Goal: Find specific page/section: Find specific page/section

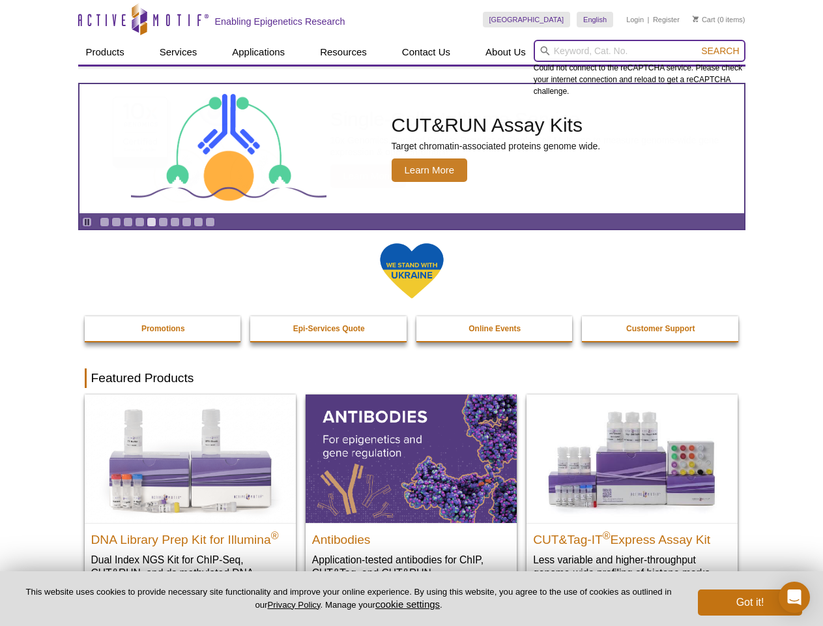
click at [640, 51] on input "search" at bounding box center [640, 51] width 212 height 22
click at [720, 51] on span "Search" at bounding box center [721, 51] width 38 height 10
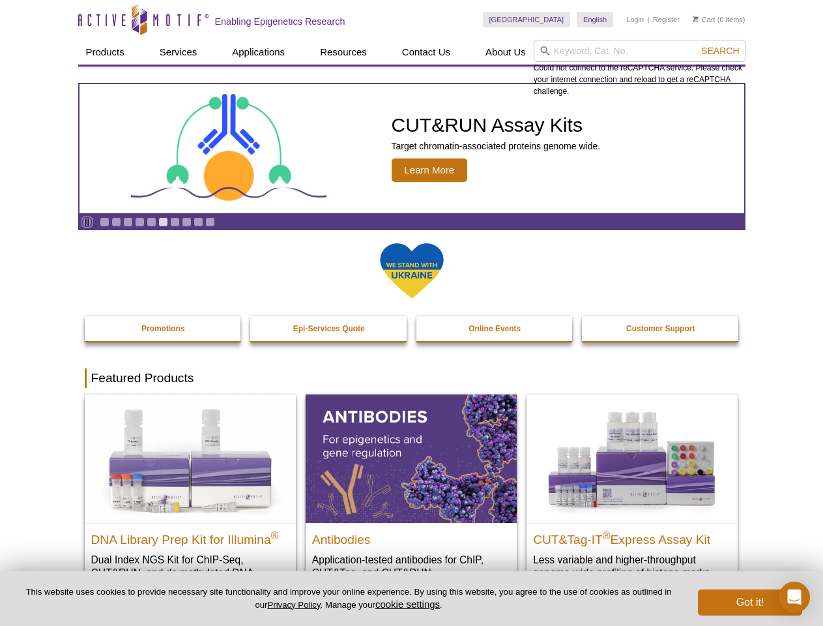
click at [87, 222] on icon "Pause" at bounding box center [87, 222] width 8 height 8
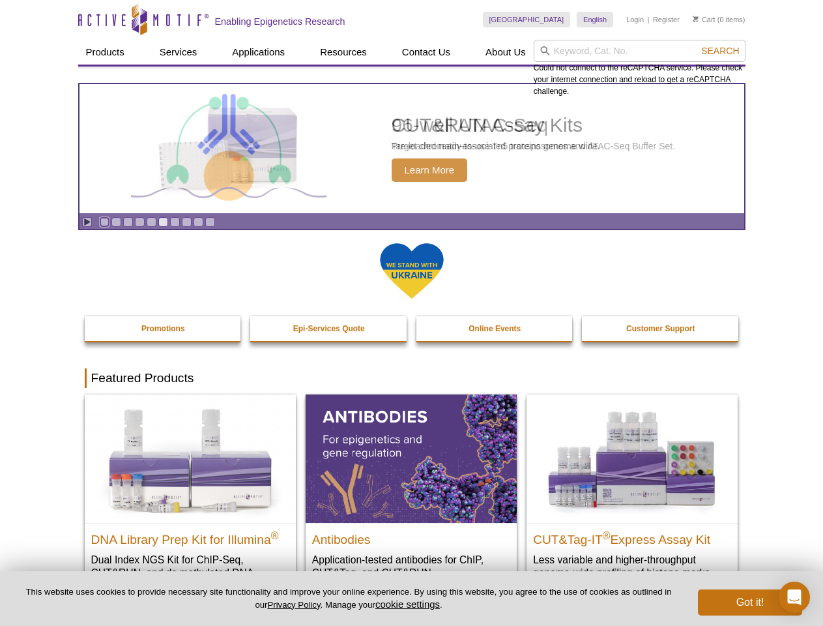
click at [104, 222] on link "Go to slide 1" at bounding box center [105, 222] width 10 height 10
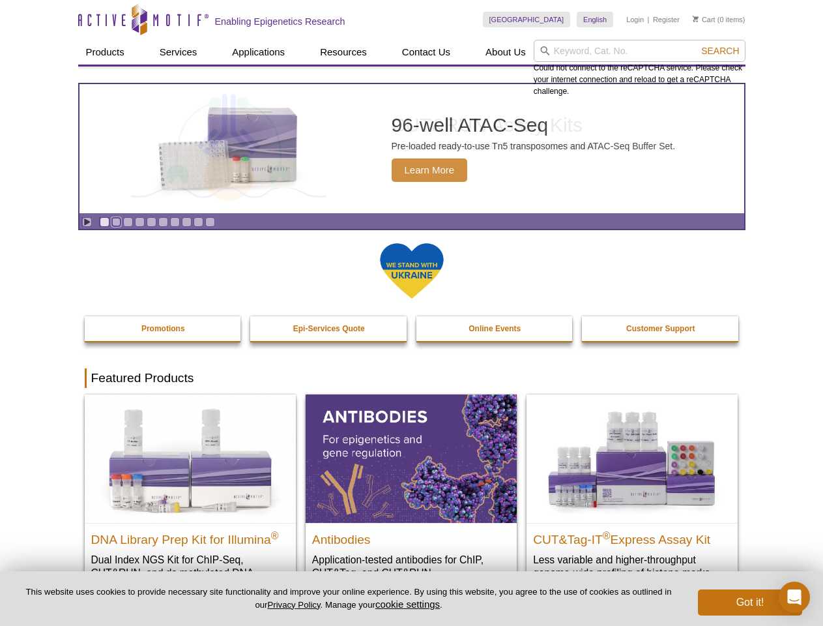
click at [116, 222] on link "Go to slide 2" at bounding box center [116, 222] width 10 height 10
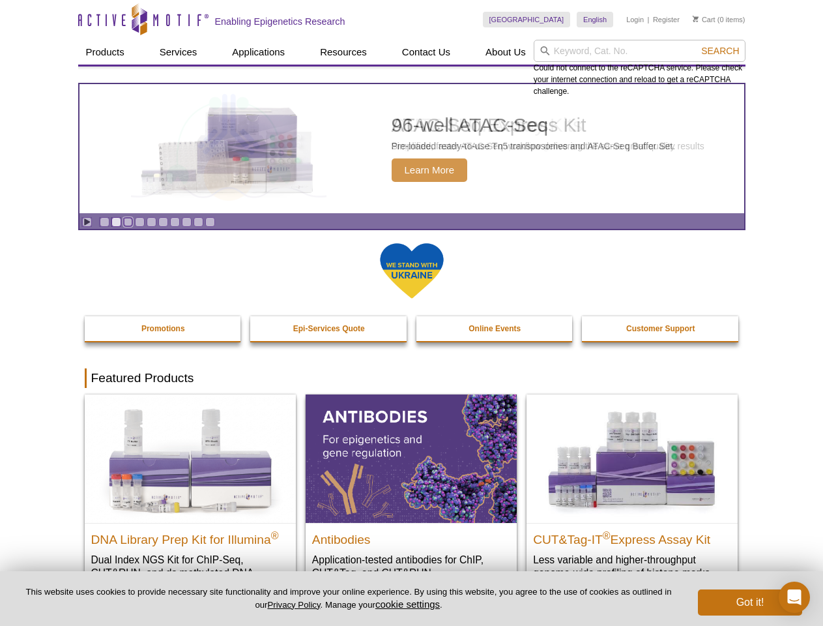
click at [128, 222] on link "Go to slide 3" at bounding box center [128, 222] width 10 height 10
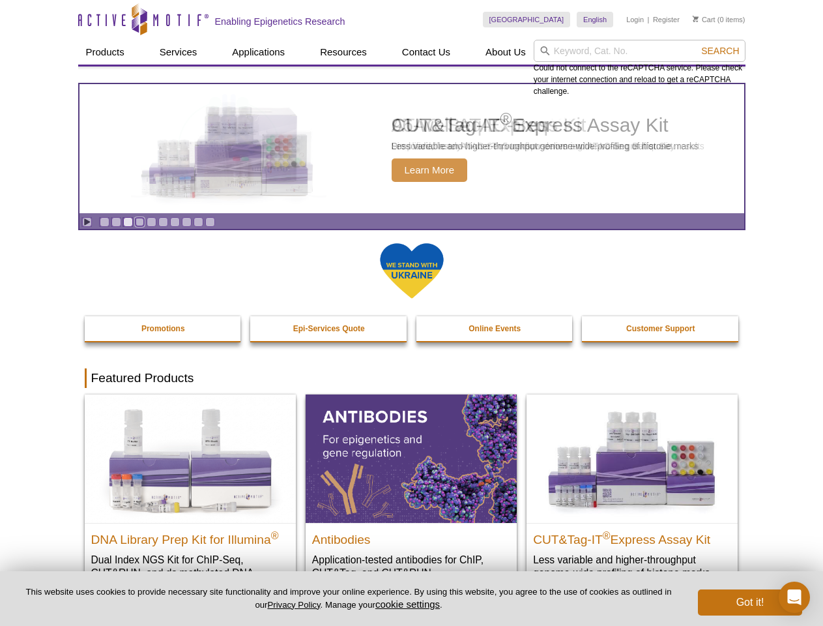
click at [140, 222] on link "Go to slide 4" at bounding box center [140, 222] width 10 height 10
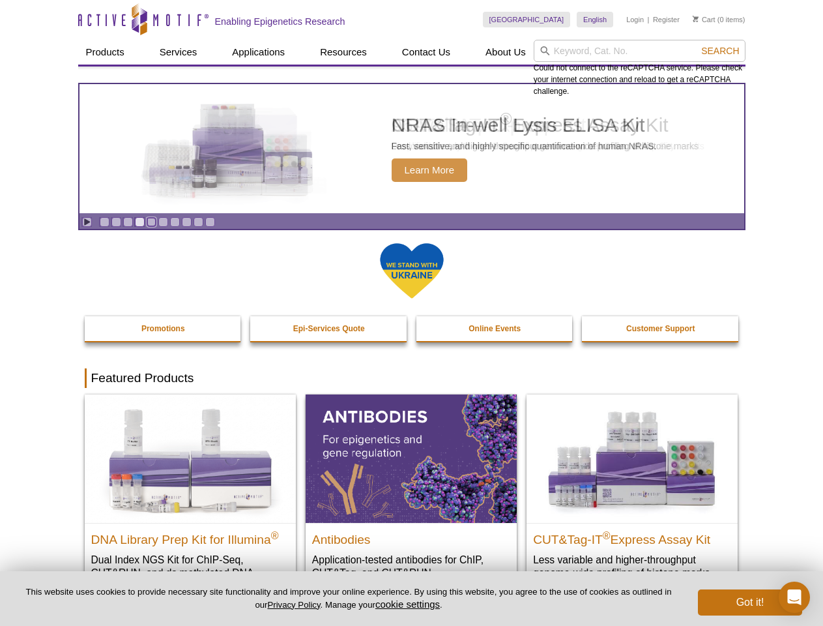
click at [151, 222] on link "Go to slide 5" at bounding box center [152, 222] width 10 height 10
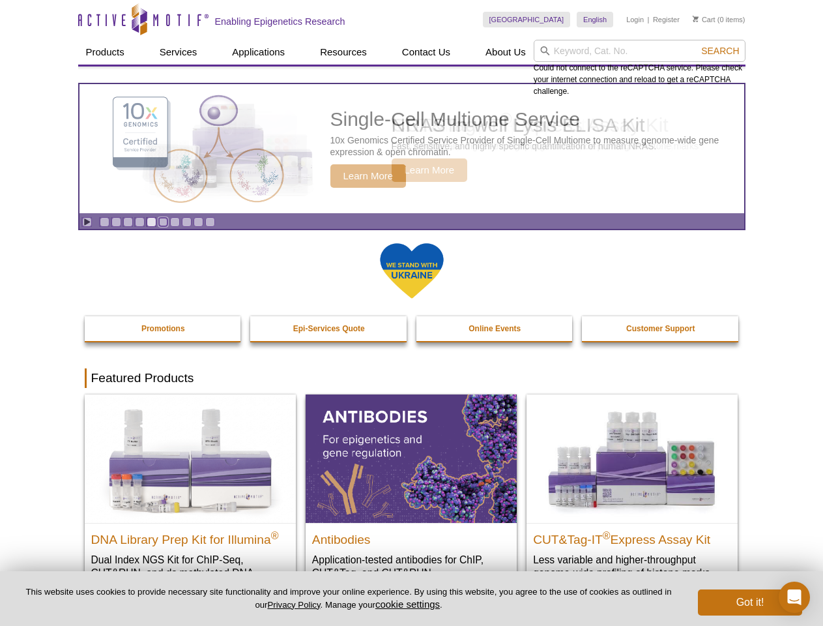
click at [163, 222] on link "Go to slide 6" at bounding box center [163, 222] width 10 height 10
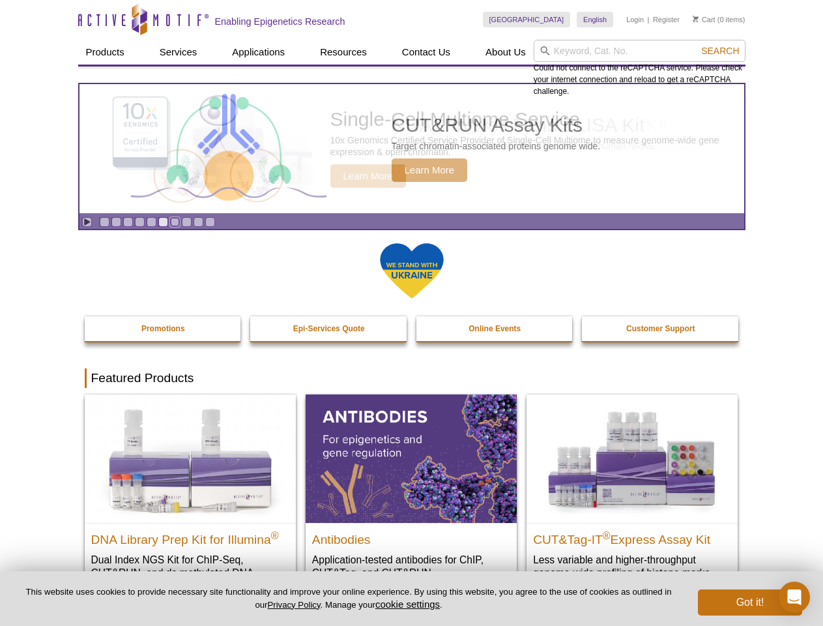
click at [175, 222] on link "Go to slide 7" at bounding box center [175, 222] width 10 height 10
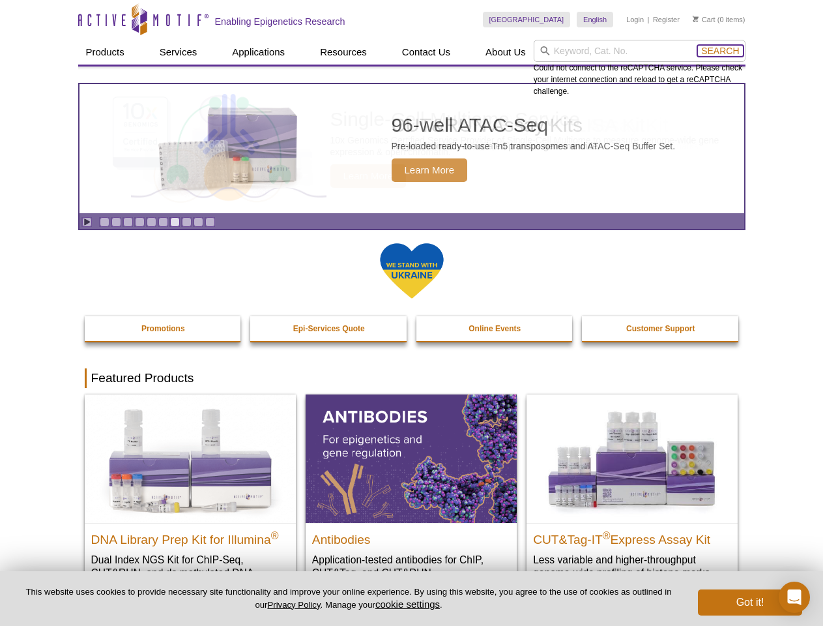
click at [720, 51] on span "Search" at bounding box center [721, 51] width 38 height 10
